Goal: Transaction & Acquisition: Purchase product/service

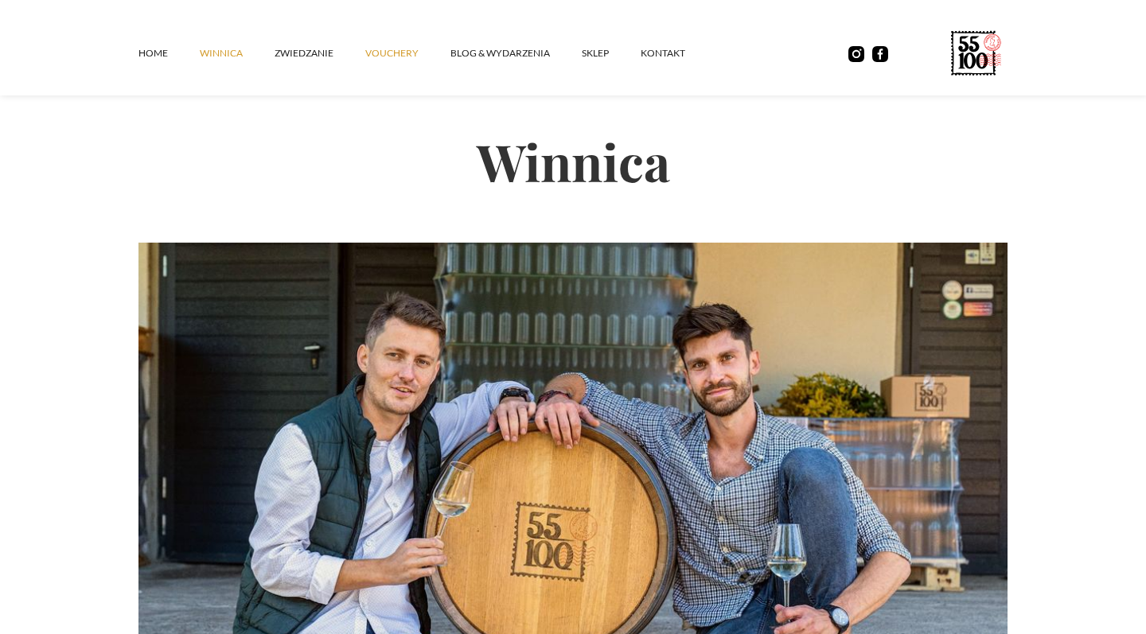
click at [386, 53] on link "vouchery" at bounding box center [407, 53] width 85 height 48
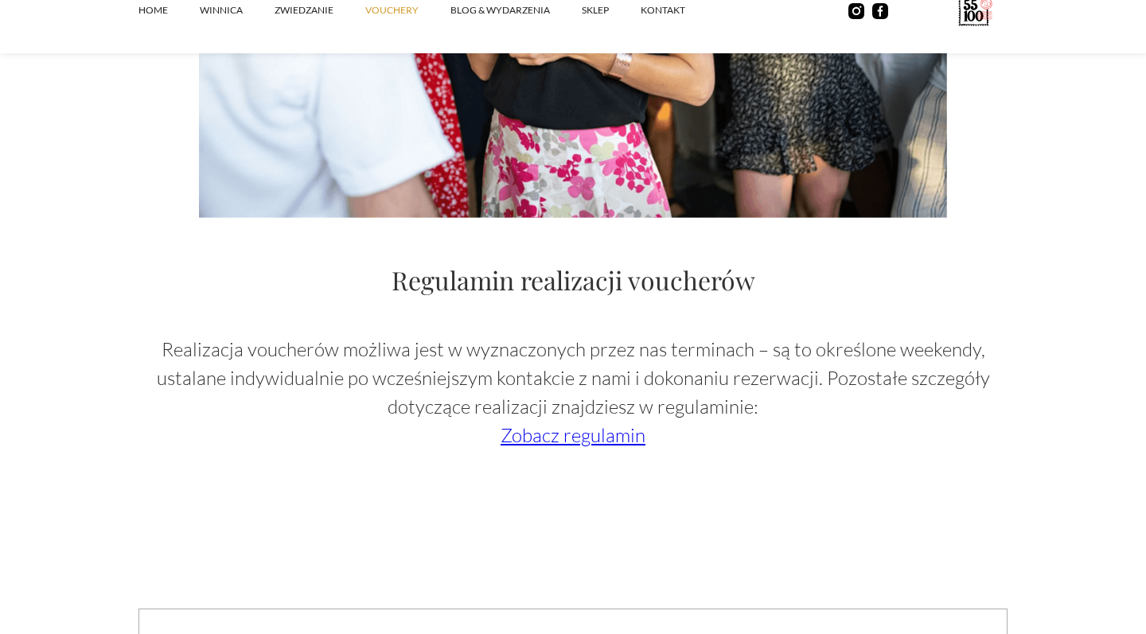
scroll to position [2371, 0]
click at [573, 438] on link "Zobacz regulamin" at bounding box center [573, 435] width 145 height 24
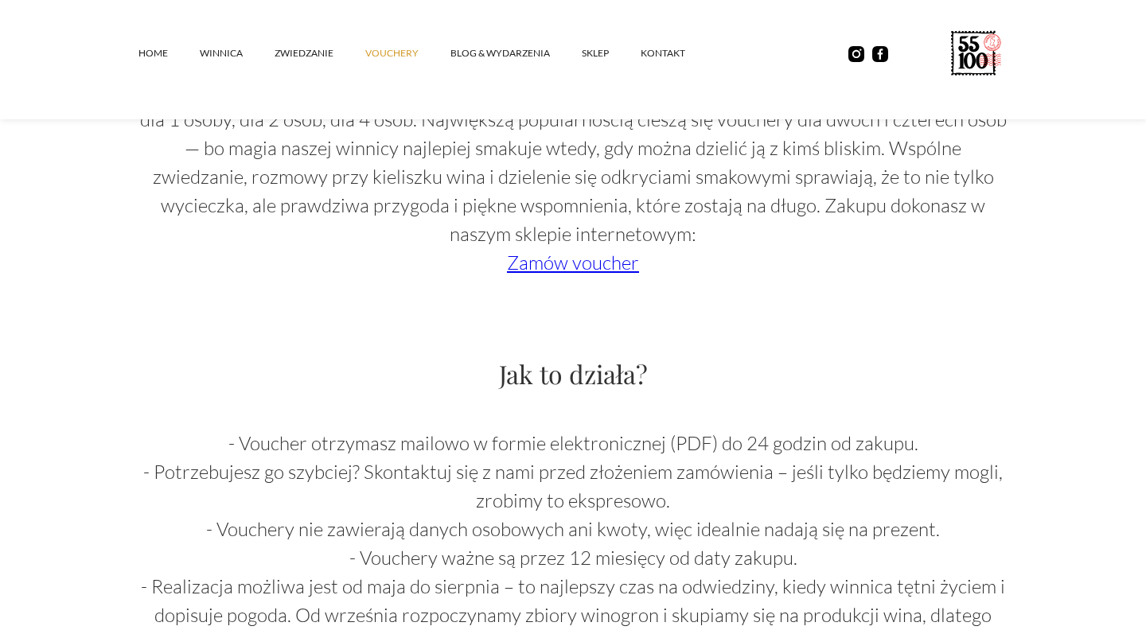
scroll to position [1079, 0]
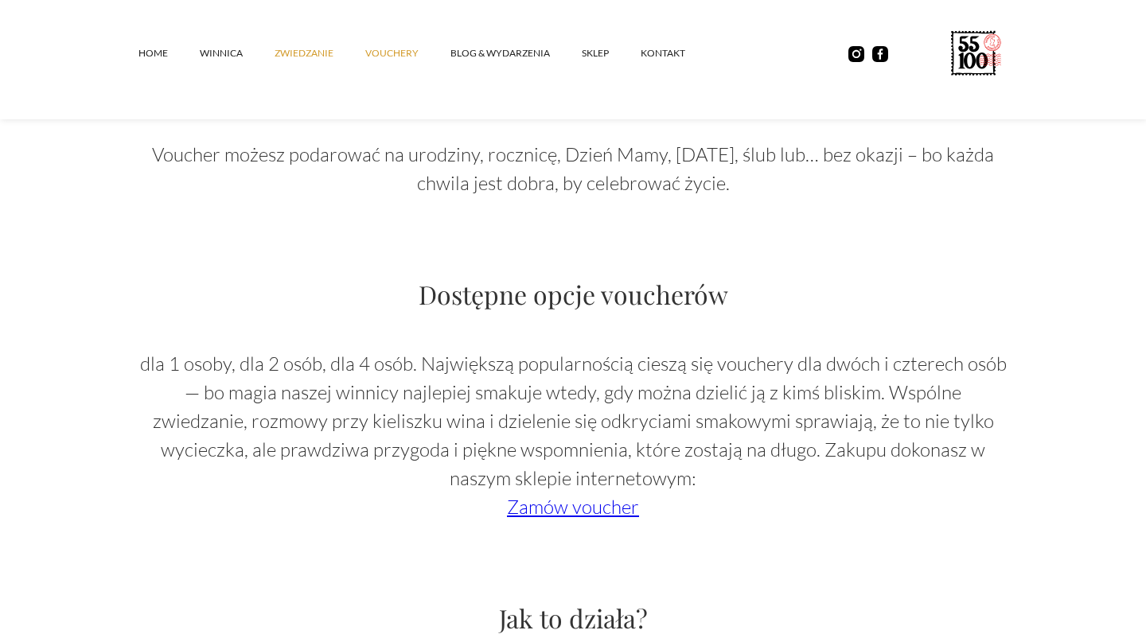
click at [301, 55] on link "ZWIEDZANIE" at bounding box center [320, 53] width 91 height 48
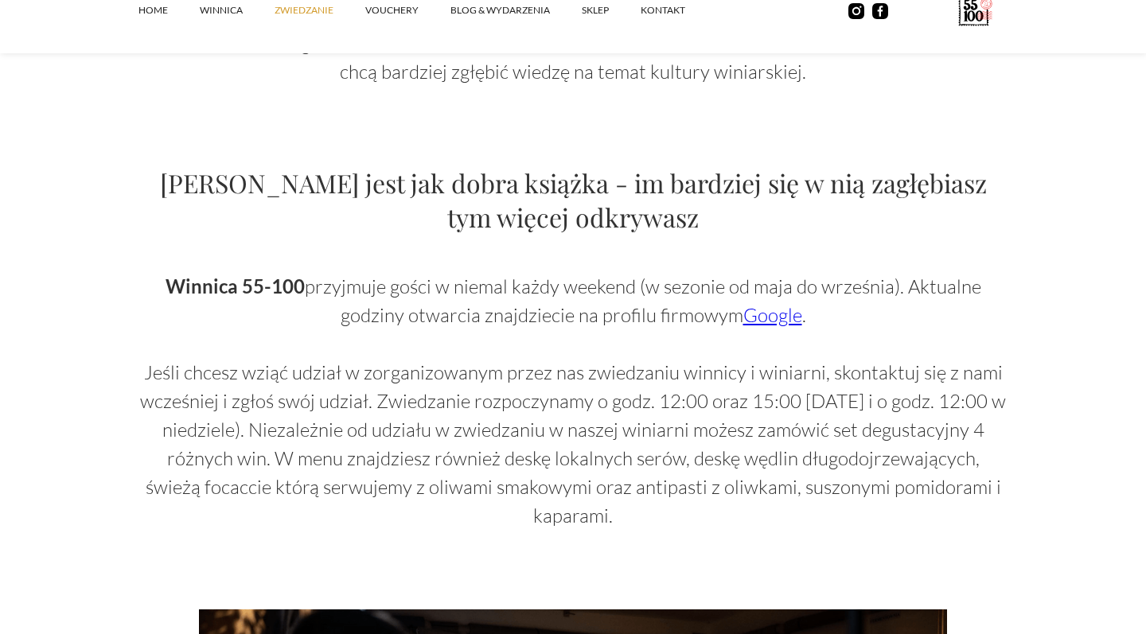
scroll to position [956, 0]
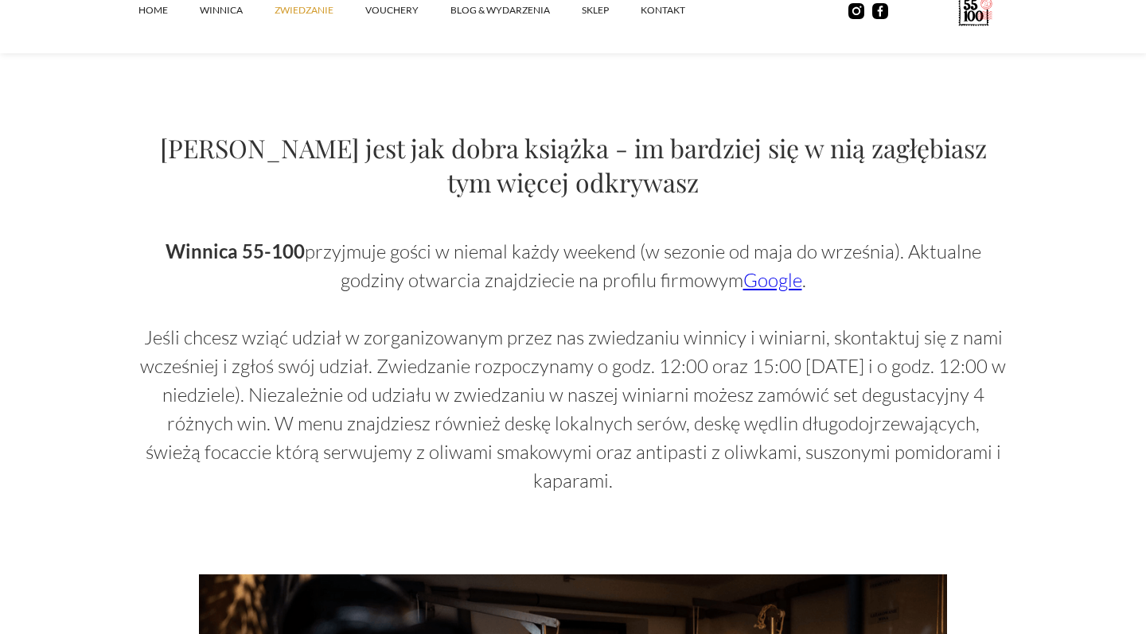
click at [774, 279] on link "Google" at bounding box center [772, 280] width 59 height 24
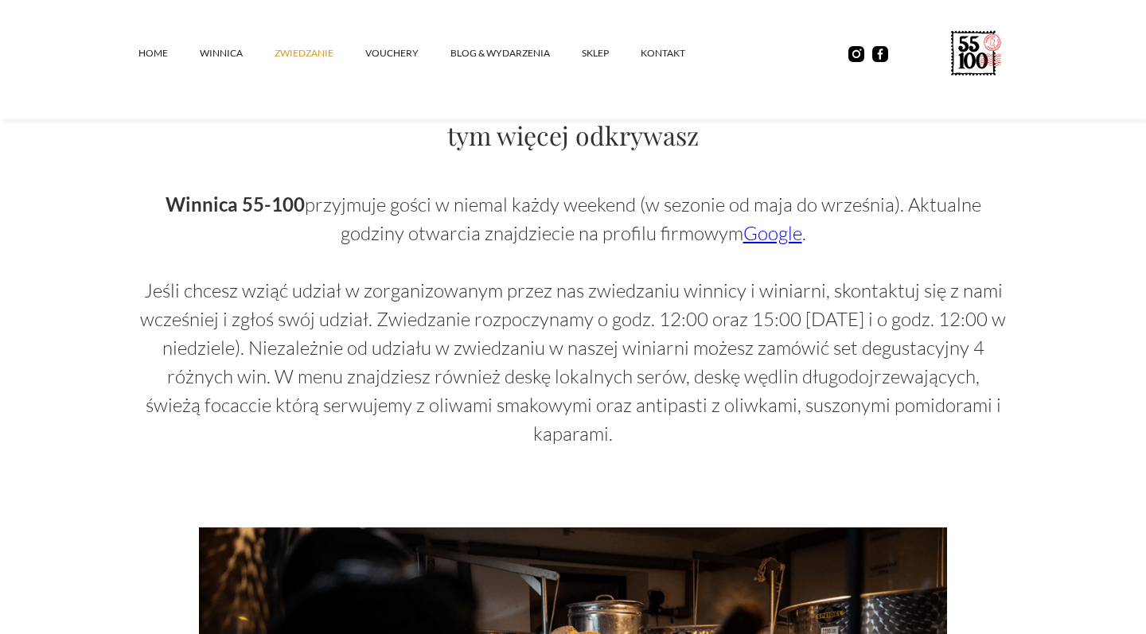
scroll to position [960, 0]
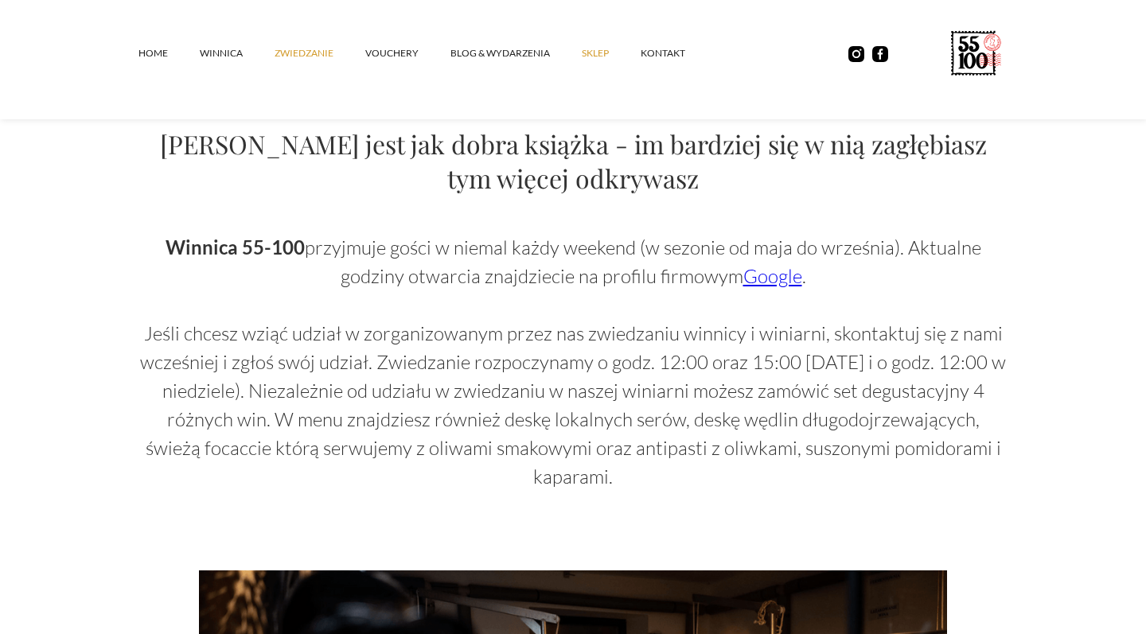
click at [602, 56] on link "SKLEP" at bounding box center [611, 53] width 59 height 48
click at [399, 52] on link "vouchery" at bounding box center [407, 53] width 85 height 48
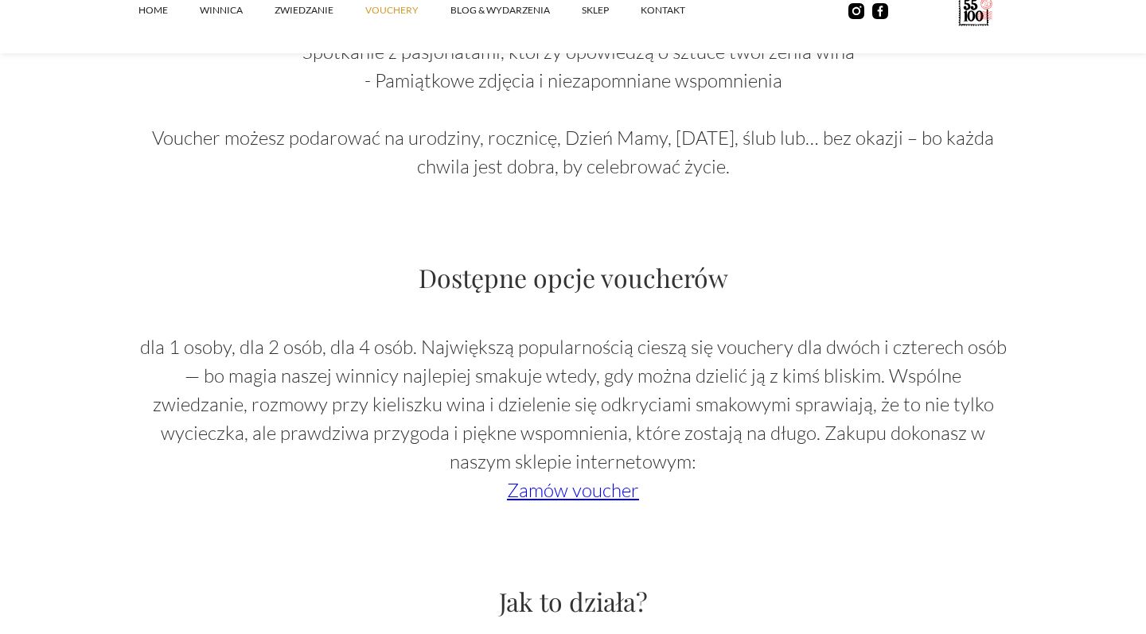
scroll to position [1100, 0]
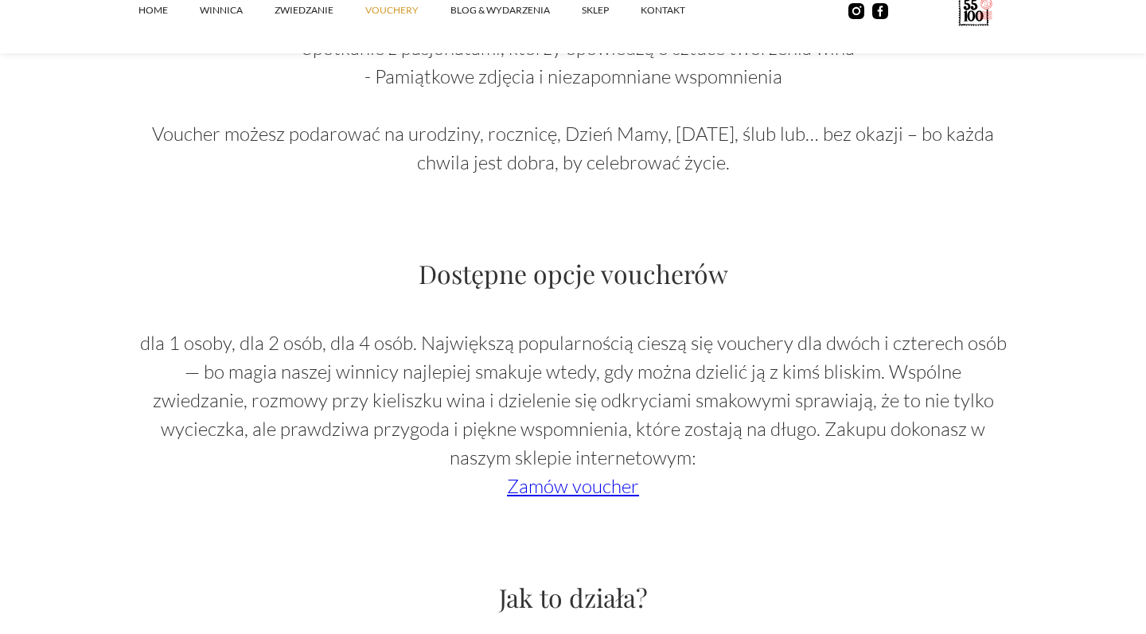
click at [566, 493] on link "Zamów voucher" at bounding box center [573, 486] width 132 height 24
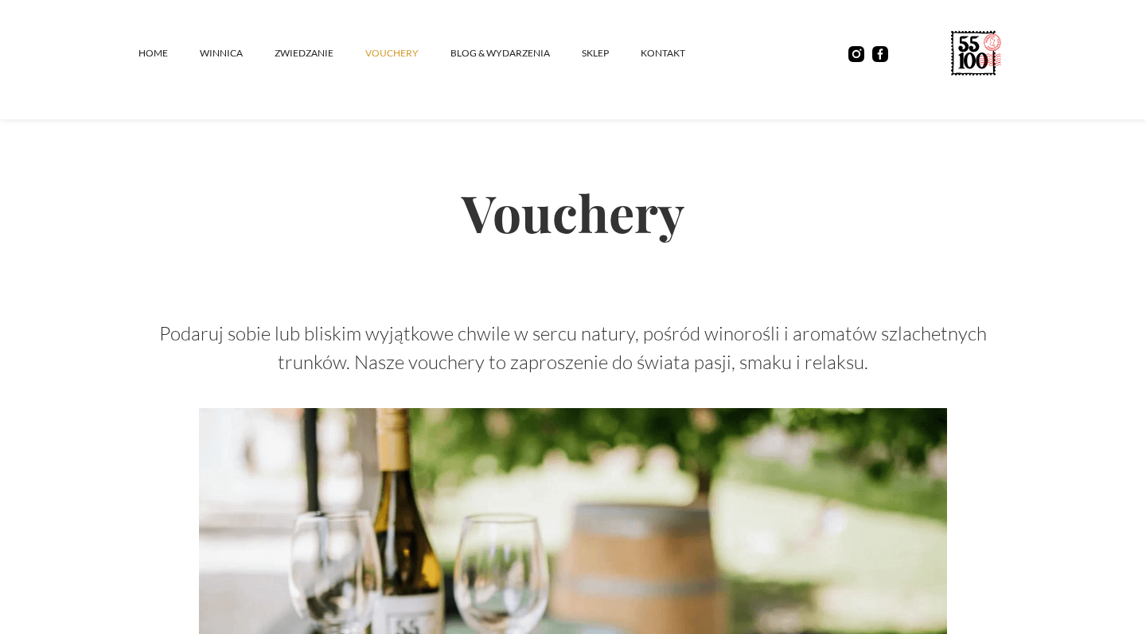
scroll to position [0, 0]
click at [293, 55] on link "ZWIEDZANIE" at bounding box center [320, 53] width 91 height 48
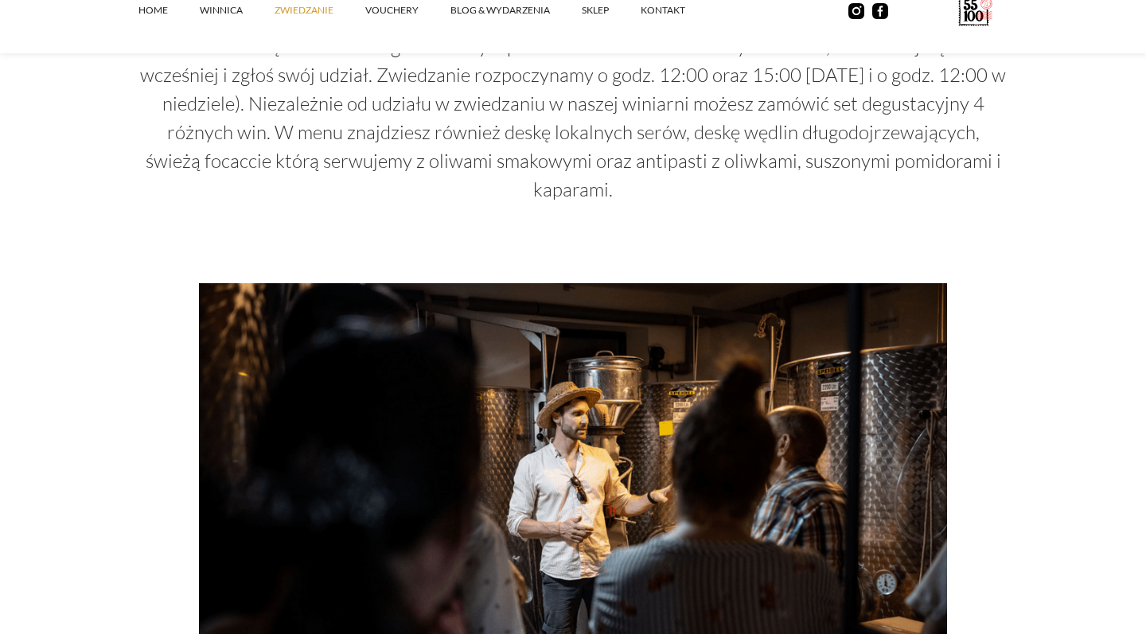
scroll to position [1257, 0]
